Goal: Task Accomplishment & Management: Manage account settings

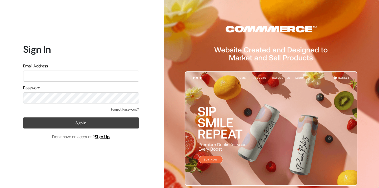
type input "info.dermaheal@gmail.com"
click at [99, 121] on button "Sign In" at bounding box center [81, 122] width 116 height 11
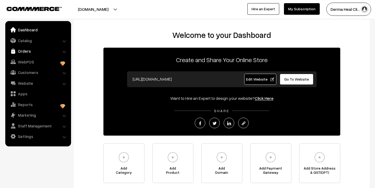
click at [40, 53] on link "Orders" at bounding box center [38, 50] width 63 height 9
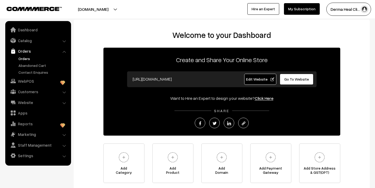
click at [34, 60] on link "Orders" at bounding box center [43, 59] width 52 height 6
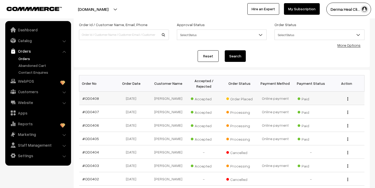
scroll to position [34, 0]
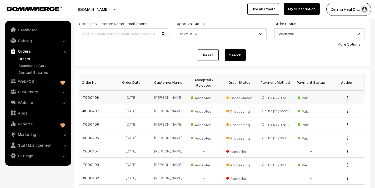
click at [95, 97] on link "#OD0408" at bounding box center [90, 97] width 17 height 4
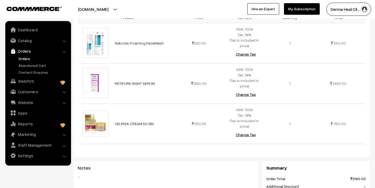
scroll to position [158, 0]
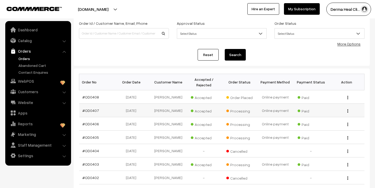
scroll to position [35, 0]
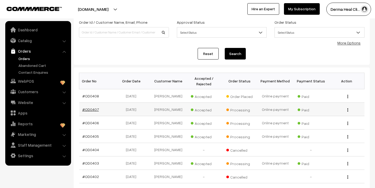
click at [87, 109] on link "#OD0407" at bounding box center [90, 109] width 17 height 4
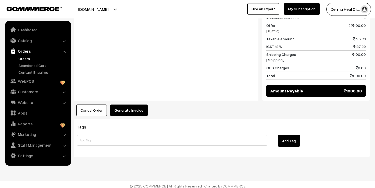
scroll to position [242, 0]
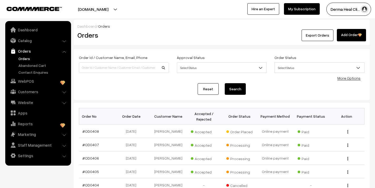
scroll to position [35, 0]
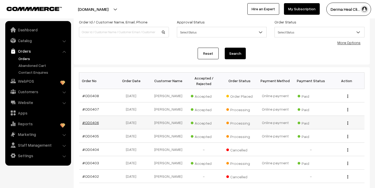
click at [94, 122] on link "#OD0406" at bounding box center [90, 122] width 17 height 4
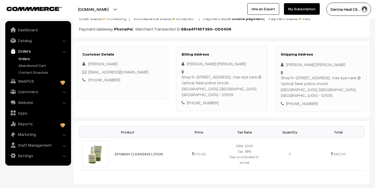
scroll to position [50, 0]
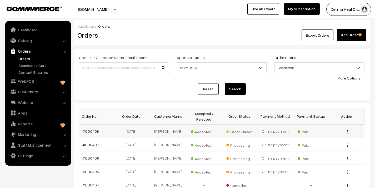
scroll to position [36, 0]
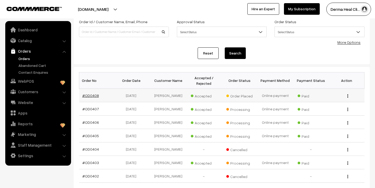
click at [91, 93] on link "#OD0408" at bounding box center [90, 95] width 17 height 4
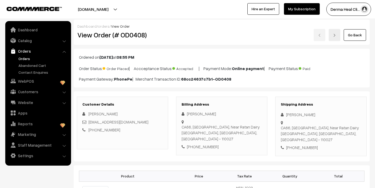
scroll to position [320, 0]
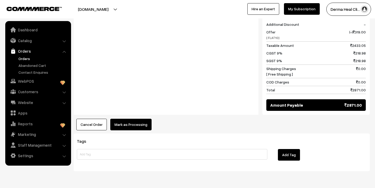
click at [133, 119] on button "Mark as Processing" at bounding box center [130, 125] width 41 height 12
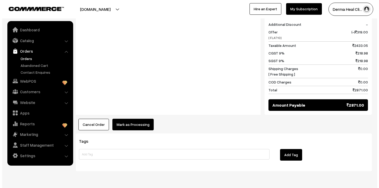
scroll to position [321, 0]
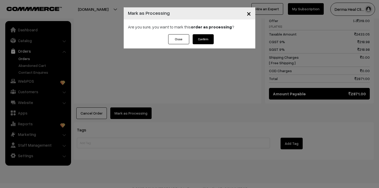
click at [208, 36] on button "Confirm" at bounding box center [202, 39] width 21 height 10
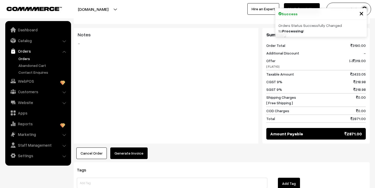
scroll to position [318, 0]
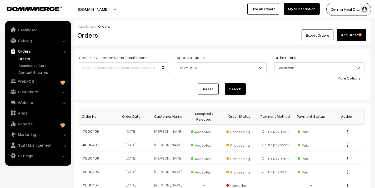
click at [194, 68] on span "Select Status" at bounding box center [221, 67] width 89 height 9
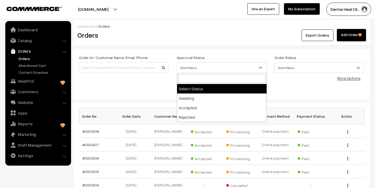
drag, startPoint x: 130, startPoint y: 84, endPoint x: 130, endPoint y: 87, distance: 3.4
click at [130, 84] on div "Reset Search" at bounding box center [221, 89] width 285 height 12
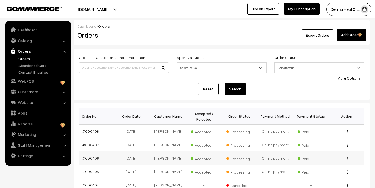
click at [90, 160] on link "#OD0406" at bounding box center [90, 158] width 17 height 4
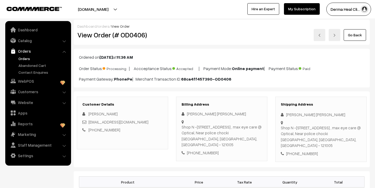
scroll to position [99, 0]
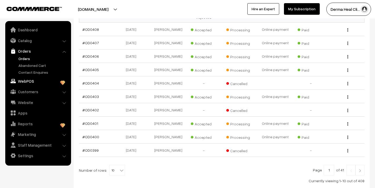
scroll to position [137, 0]
